Goal: Find specific page/section: Locate a particular part of the current website

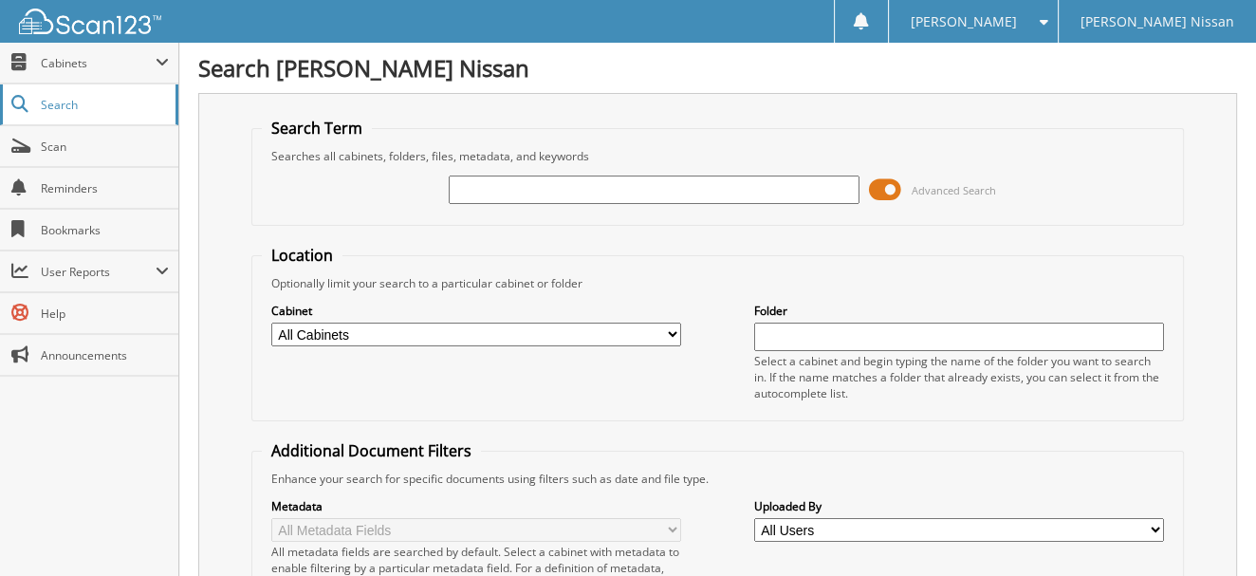
click at [54, 103] on span "Search" at bounding box center [103, 105] width 125 height 16
click at [50, 158] on link "Scan" at bounding box center [89, 146] width 178 height 41
type input "6215492"
click at [639, 193] on input "6215492" at bounding box center [654, 189] width 411 height 28
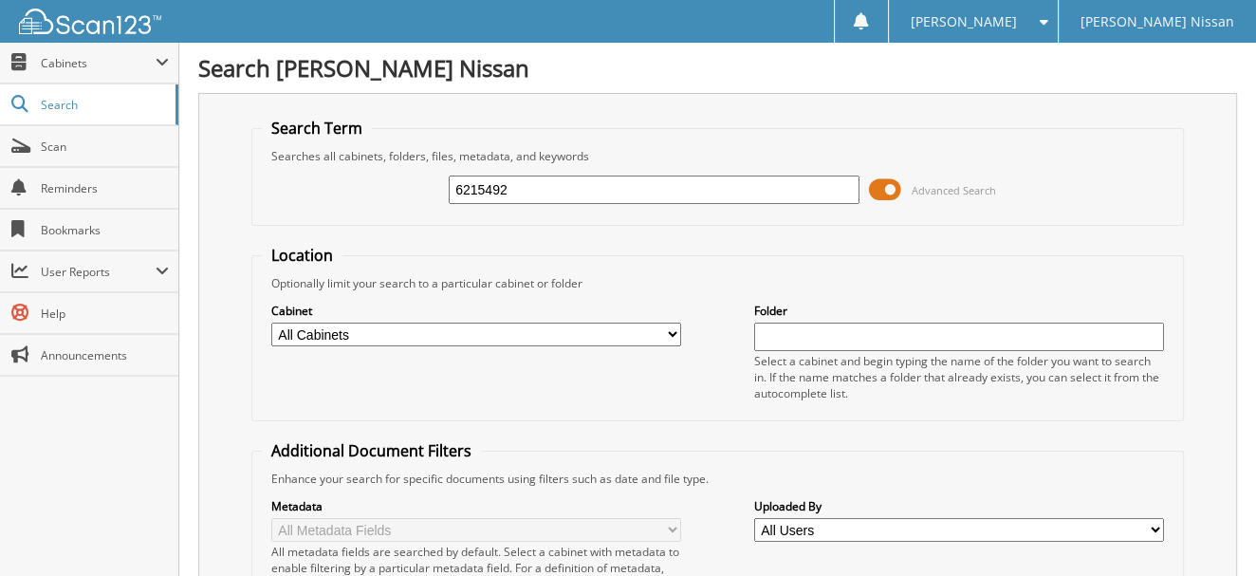
click at [59, 46] on span "Cabinets" at bounding box center [89, 63] width 178 height 41
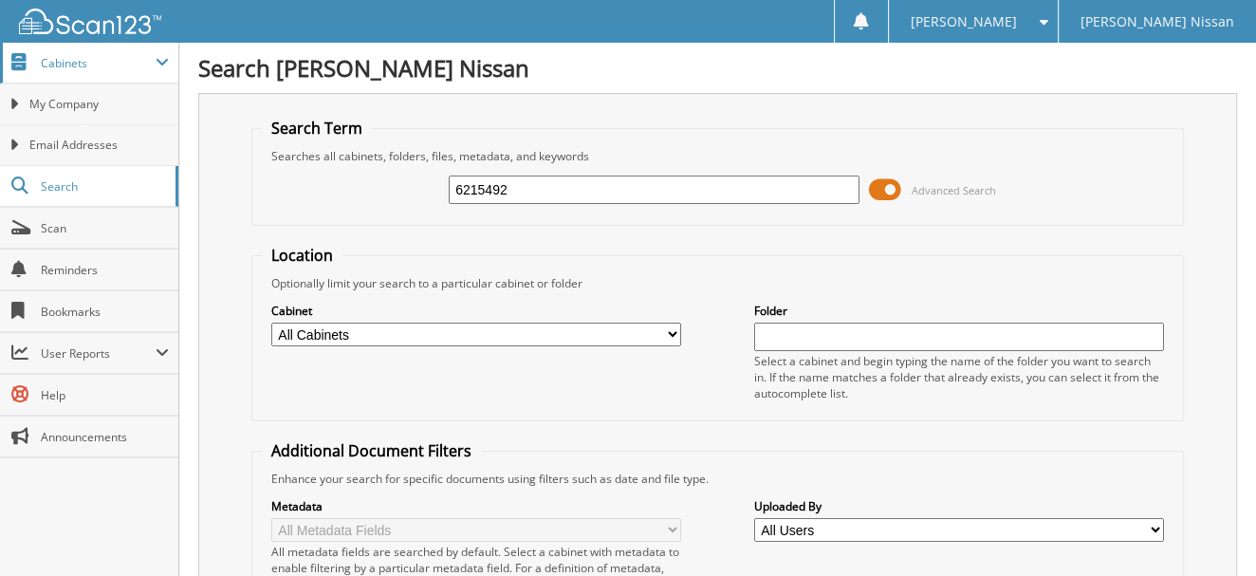
click at [82, 63] on span "Cabinets" at bounding box center [98, 63] width 115 height 16
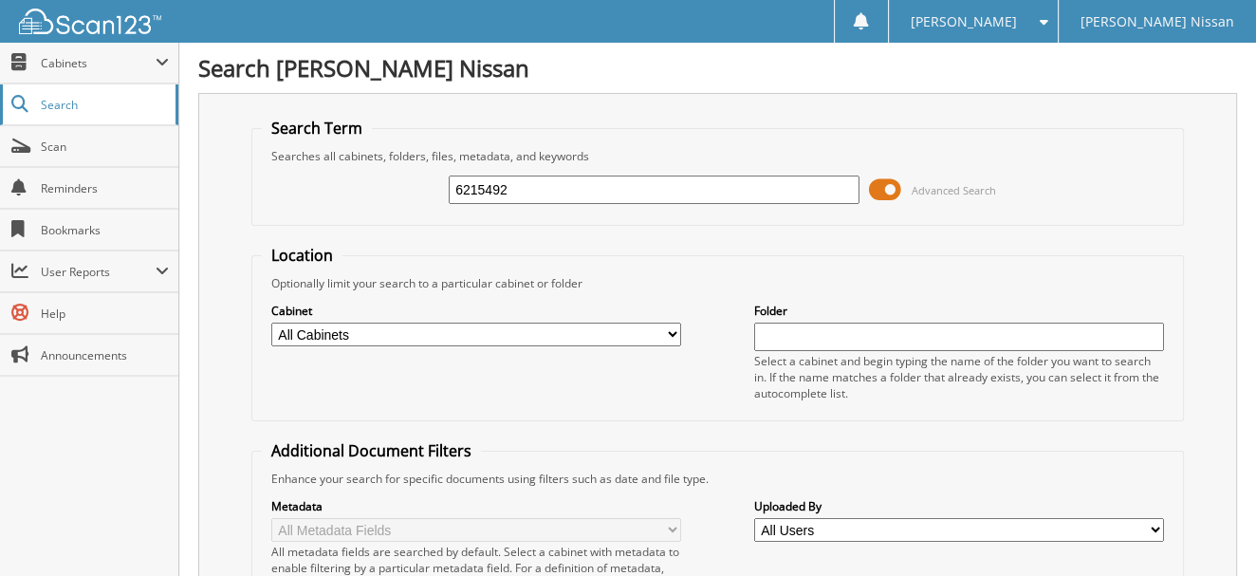
click at [74, 103] on span "Search" at bounding box center [103, 105] width 125 height 16
click at [625, 178] on input "text" at bounding box center [654, 189] width 411 height 28
type input "6215492"
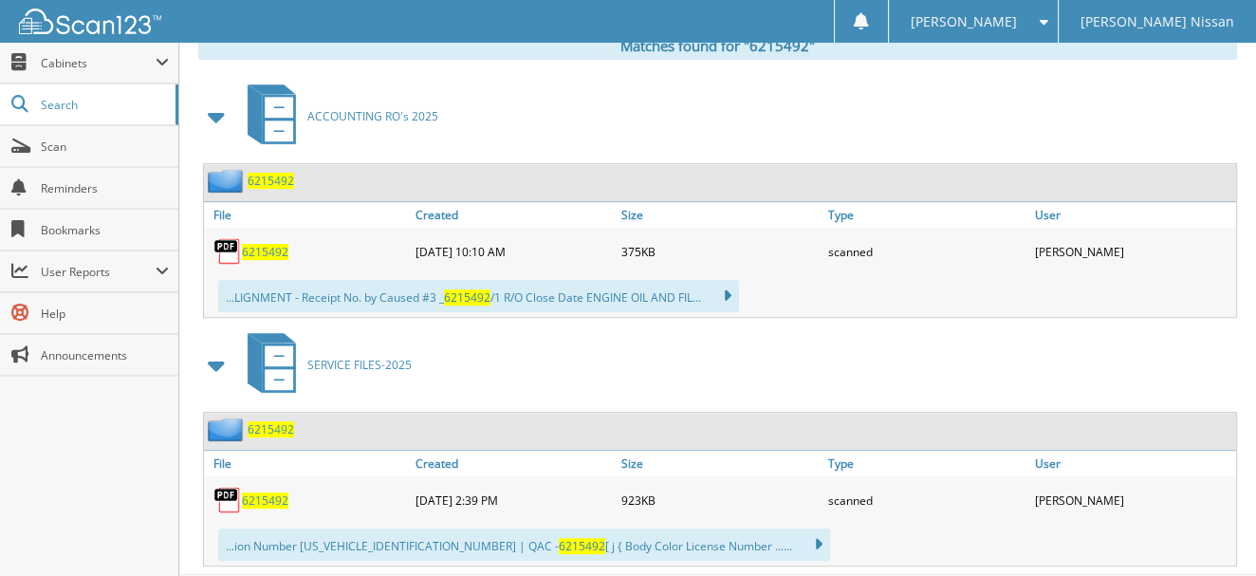
scroll to position [853, 0]
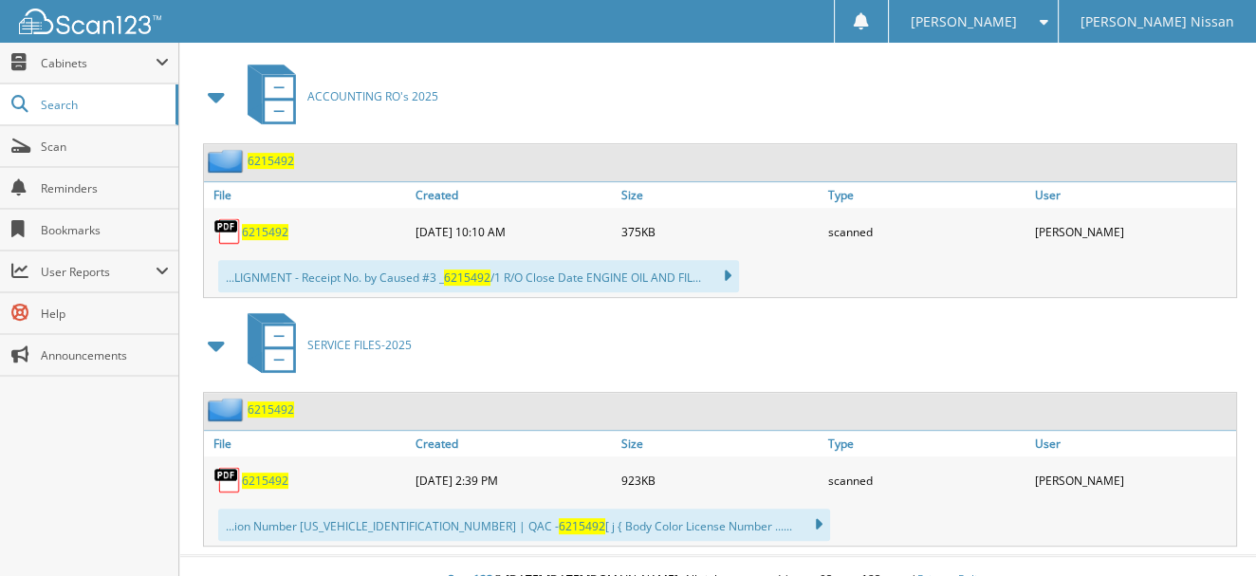
click at [223, 466] on img at bounding box center [227, 480] width 28 height 28
click at [243, 472] on span "6215492" at bounding box center [265, 480] width 46 height 16
